Goal: Task Accomplishment & Management: Use online tool/utility

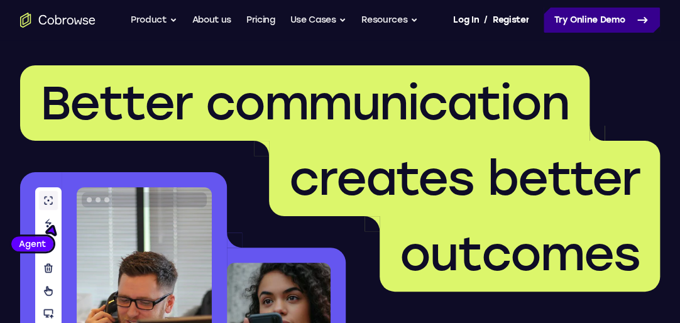
click at [608, 23] on link "Try Online Demo" at bounding box center [602, 20] width 116 height 25
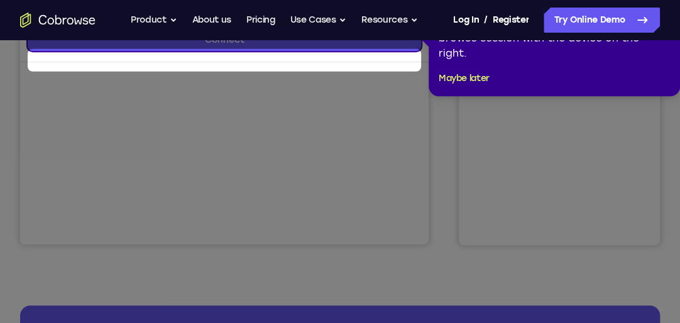
scroll to position [318, 0]
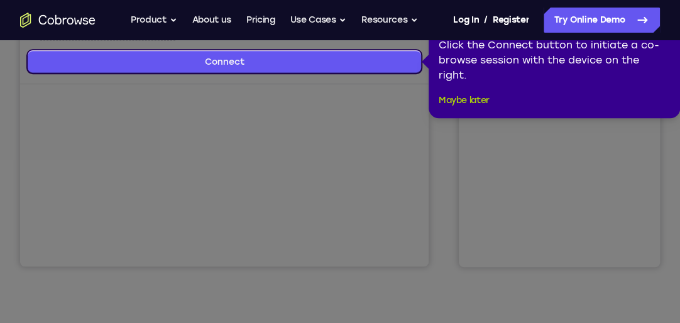
click at [469, 102] on button "Maybe later" at bounding box center [464, 100] width 51 height 15
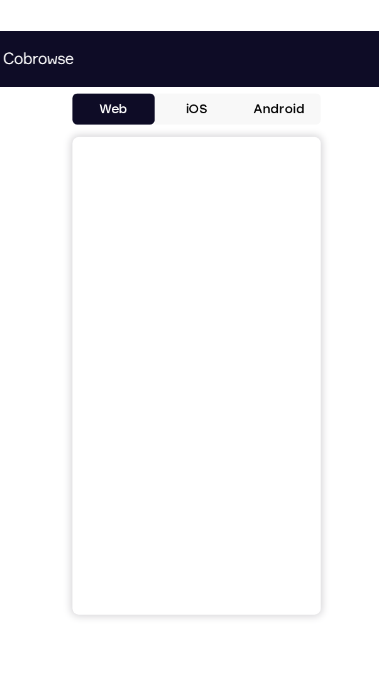
scroll to position [591, 0]
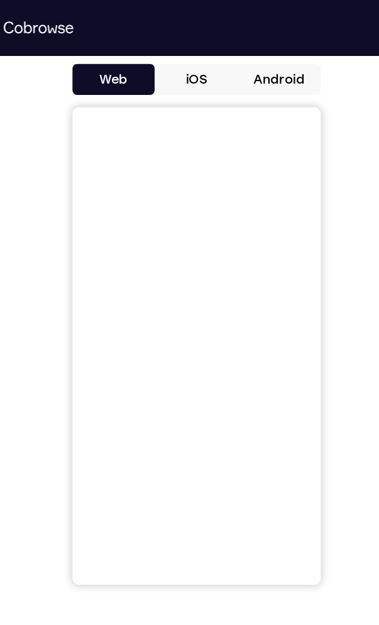
click at [200, 63] on button "iOS" at bounding box center [189, 64] width 67 height 25
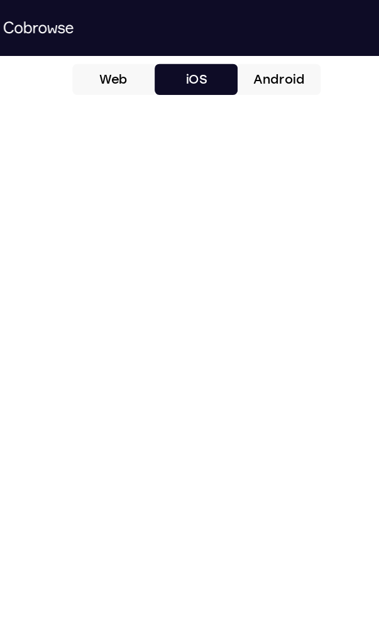
click at [321, 323] on div at bounding box center [189, 280] width 349 height 387
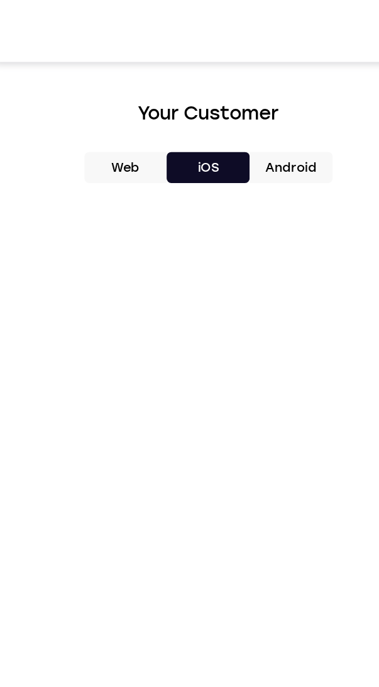
scroll to position [414, 0]
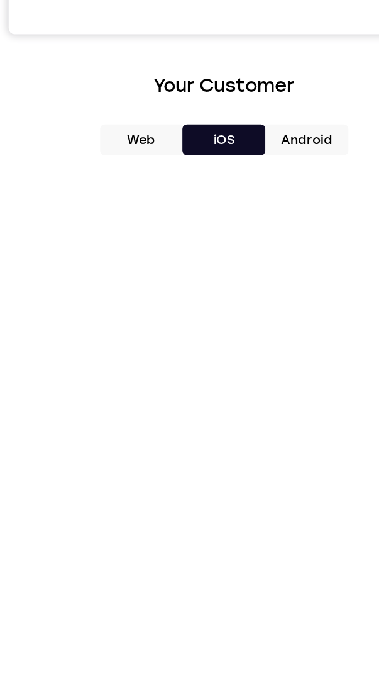
click at [270, 248] on button "Android" at bounding box center [256, 241] width 67 height 25
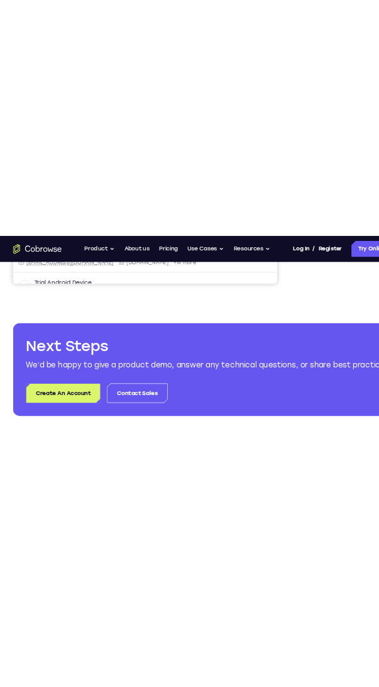
scroll to position [561, 0]
